Goal: Task Accomplishment & Management: Manage account settings

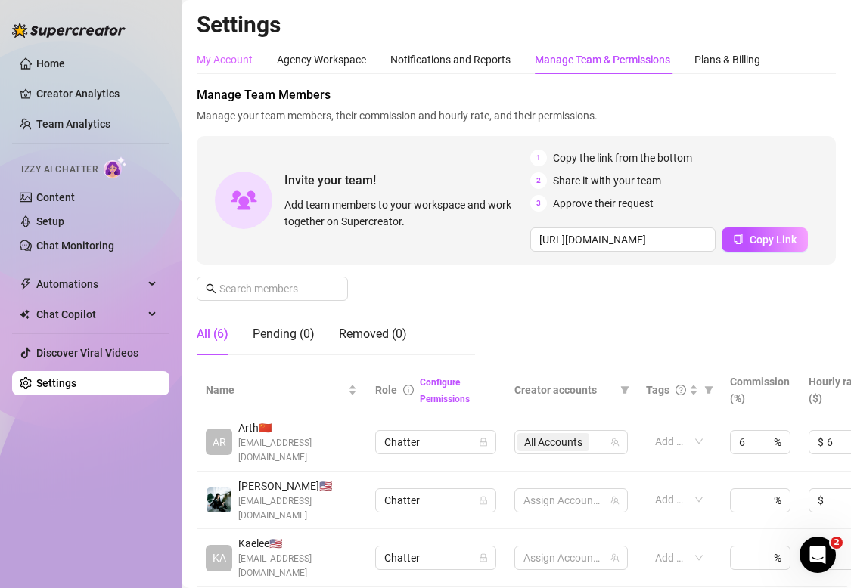
click at [232, 68] on div "My Account" at bounding box center [225, 59] width 56 height 29
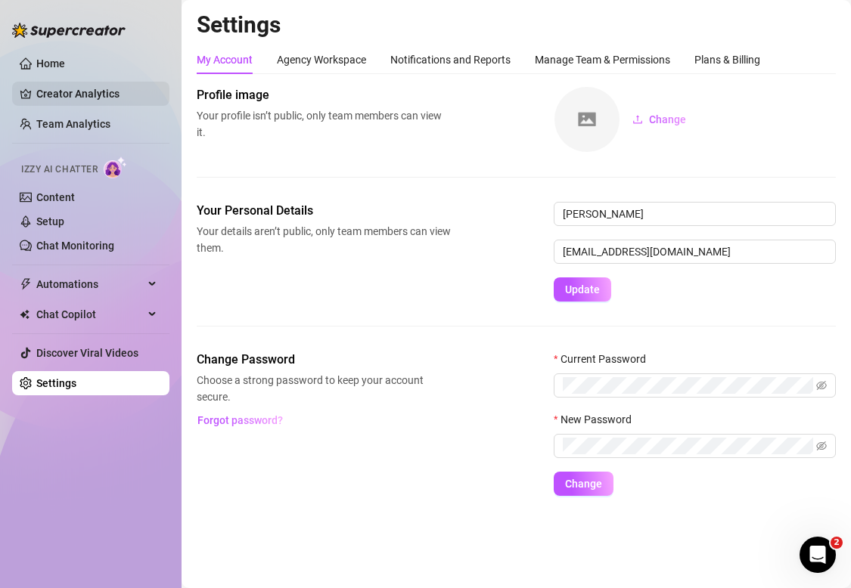
click at [88, 95] on link "Creator Analytics" at bounding box center [96, 94] width 121 height 24
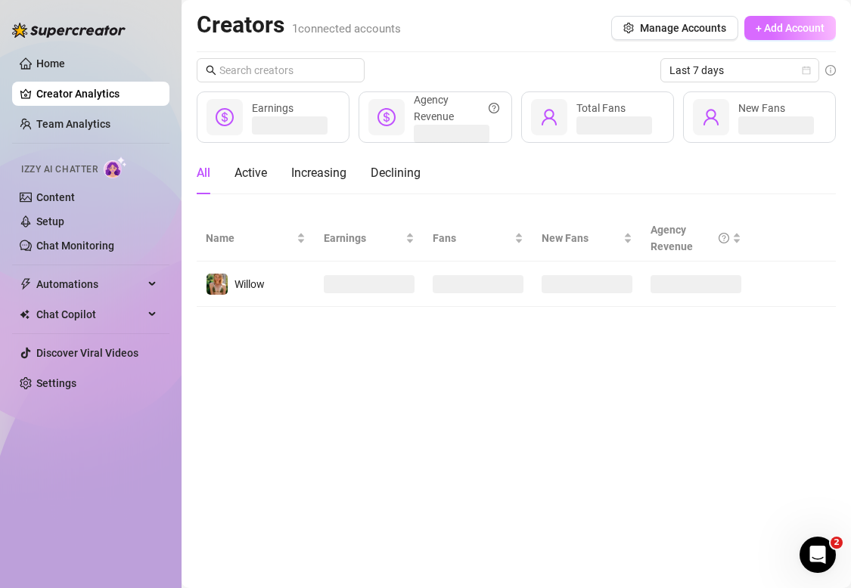
click at [798, 27] on span "+ Add Account" at bounding box center [790, 28] width 69 height 12
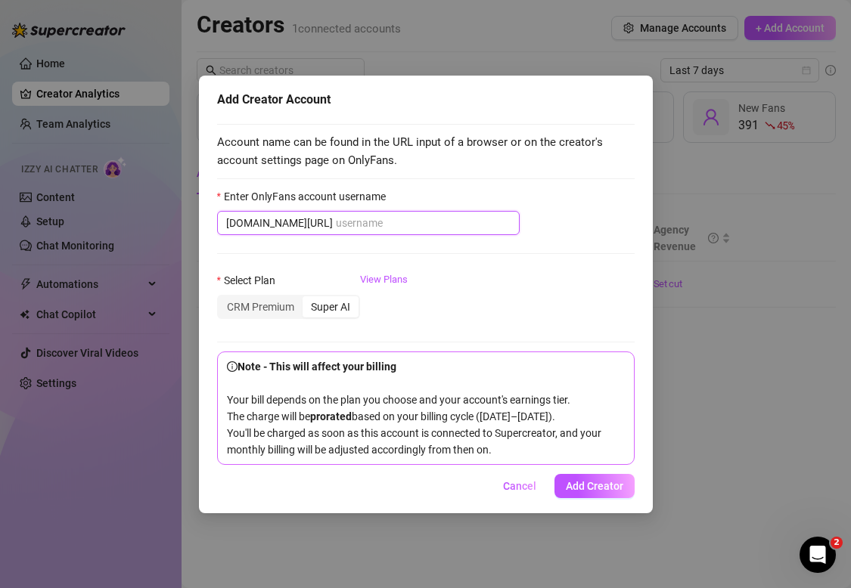
click at [427, 222] on input "Enter OnlyFans account username" at bounding box center [423, 223] width 175 height 17
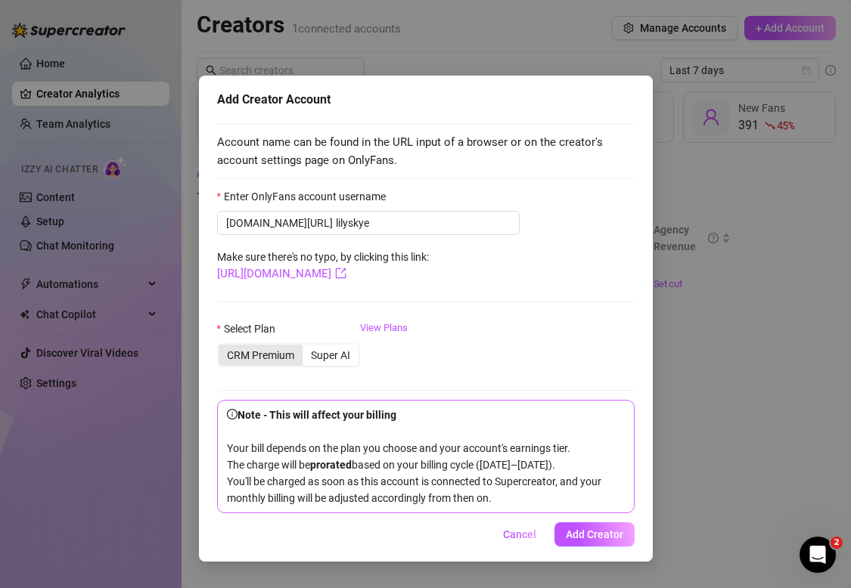
click at [270, 355] on div "CRM Premium" at bounding box center [261, 355] width 84 height 21
click at [222, 347] on input "CRM Premium" at bounding box center [222, 347] width 0 height 0
click at [346, 273] on icon "export" at bounding box center [340, 273] width 11 height 11
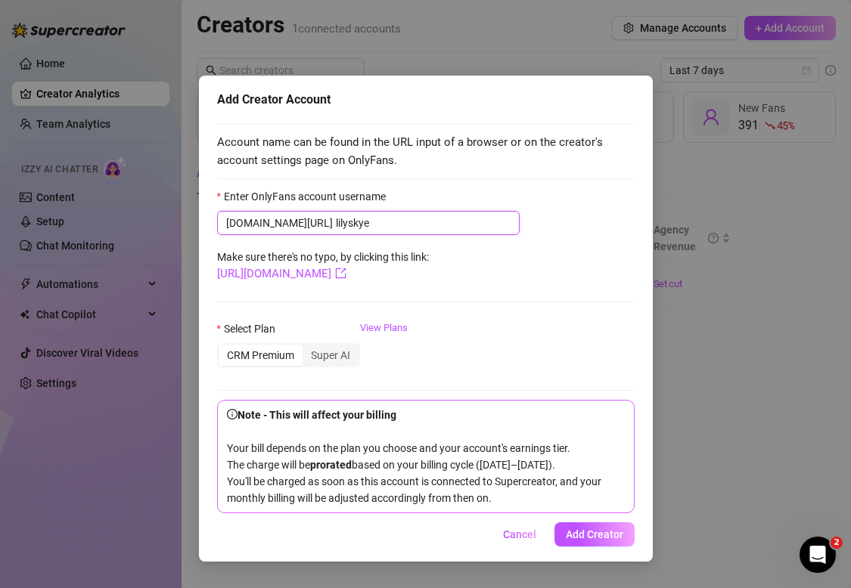
click at [349, 225] on input "lilyskye" at bounding box center [423, 223] width 175 height 17
drag, startPoint x: 348, startPoint y: 225, endPoint x: 296, endPoint y: 220, distance: 52.4
click at [296, 220] on span "[DOMAIN_NAME][URL] [PERSON_NAME]" at bounding box center [368, 223] width 303 height 24
type input "lilyskye"
click at [346, 275] on icon "export" at bounding box center [340, 273] width 11 height 11
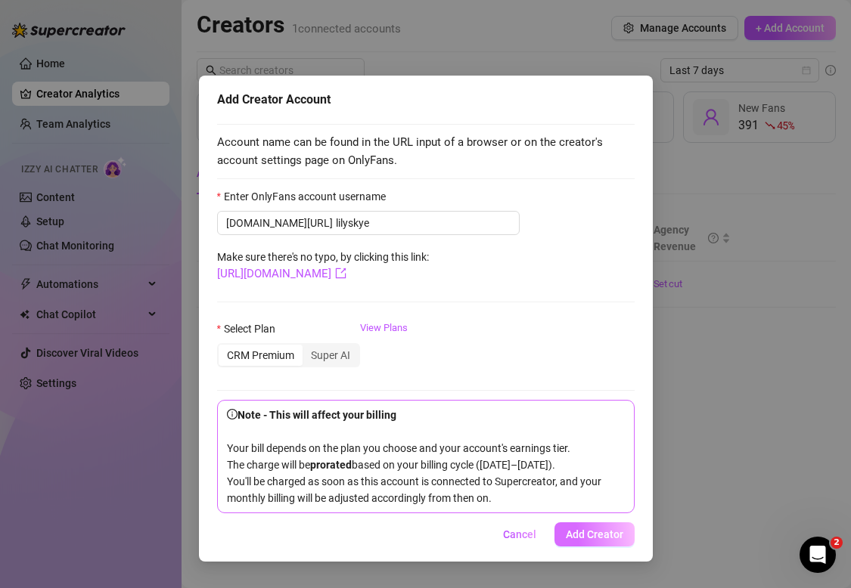
click at [610, 542] on button "Add Creator" at bounding box center [594, 535] width 80 height 24
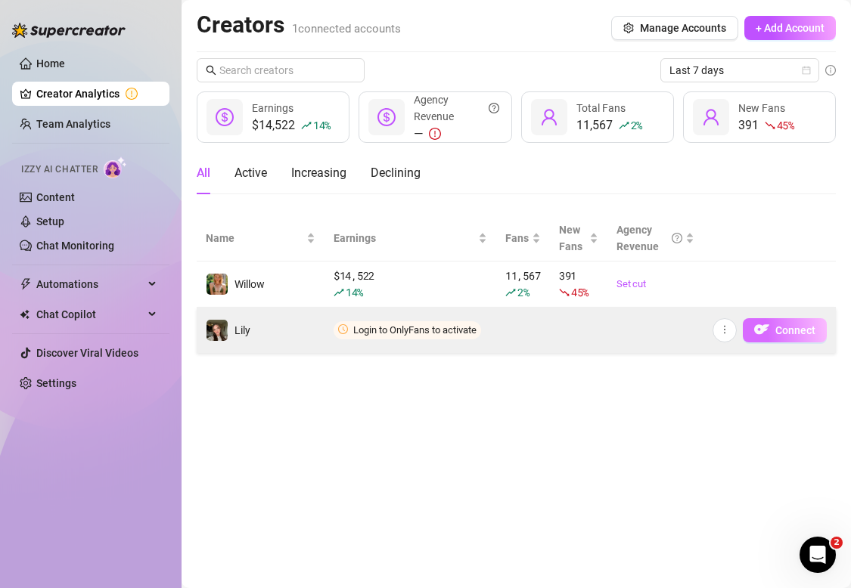
click at [796, 333] on span "Connect" at bounding box center [795, 330] width 40 height 12
